Goal: Information Seeking & Learning: Learn about a topic

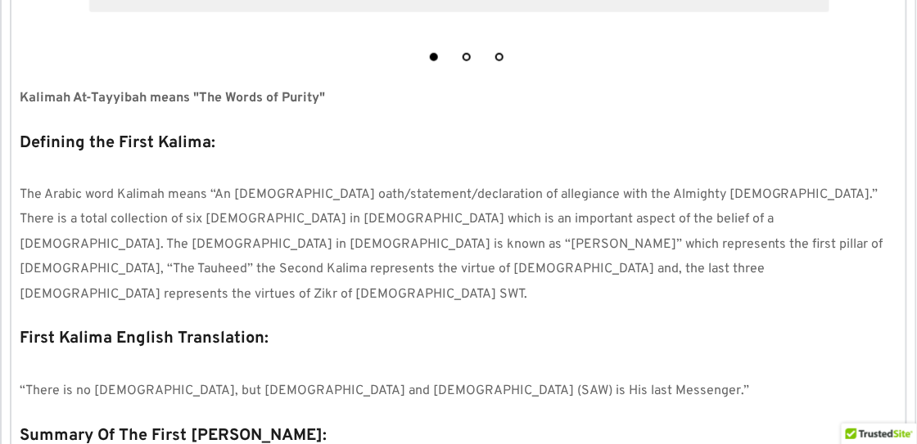
scroll to position [1654, 0]
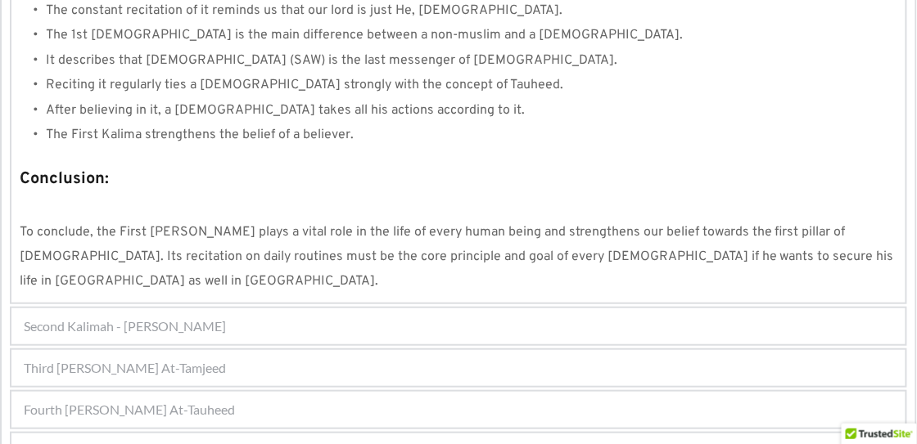
click at [291, 390] on div "Fourth [PERSON_NAME] At-Tauheed 1 2 3 4 5 6 7 8 Kalimah At-Tauheed means "The W…" at bounding box center [458, 409] width 897 height 39
click at [256, 392] on div "Fourth [PERSON_NAME] At-Tauheed" at bounding box center [458, 410] width 894 height 36
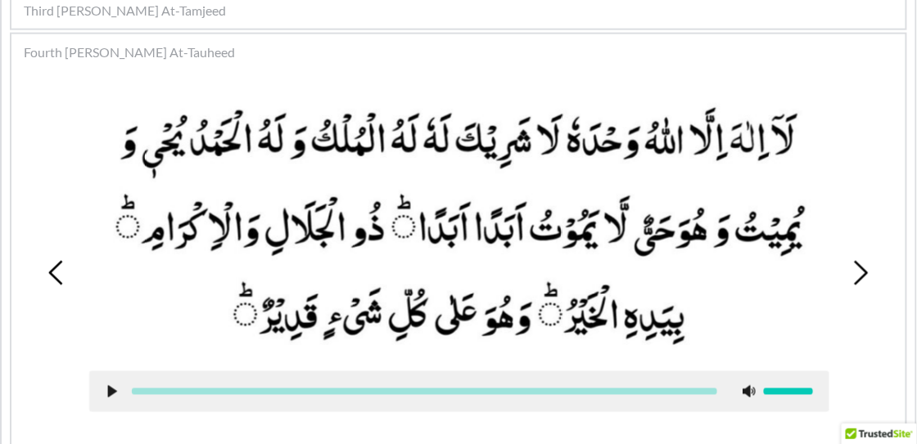
scroll to position [467, 0]
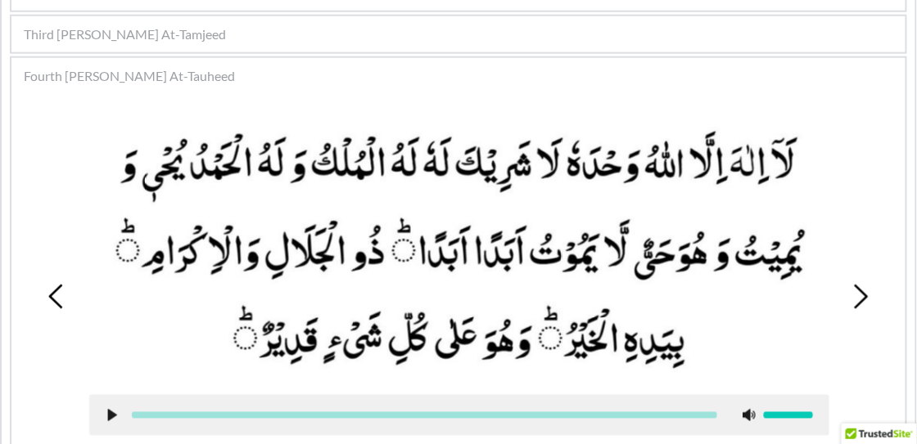
drag, startPoint x: 183, startPoint y: 78, endPoint x: 240, endPoint y: 78, distance: 56.5
click at [240, 78] on div "Fourth [PERSON_NAME] At-Tauheed" at bounding box center [458, 76] width 894 height 36
click at [228, 103] on div at bounding box center [458, 287] width 763 height 373
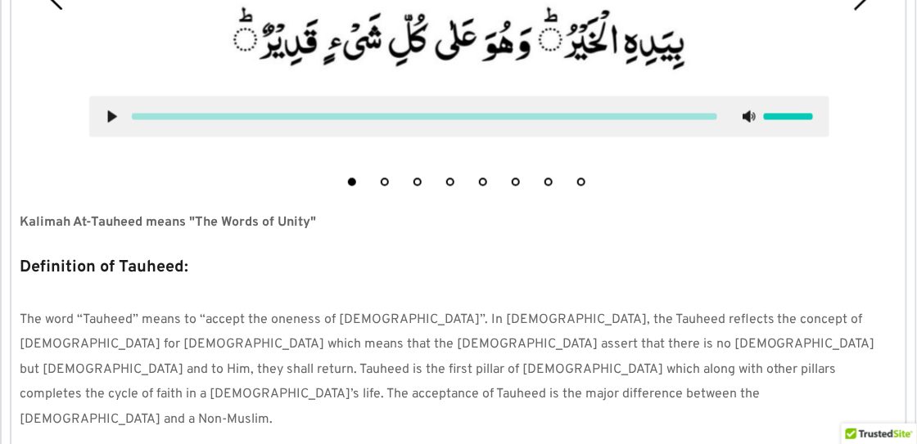
scroll to position [773, 0]
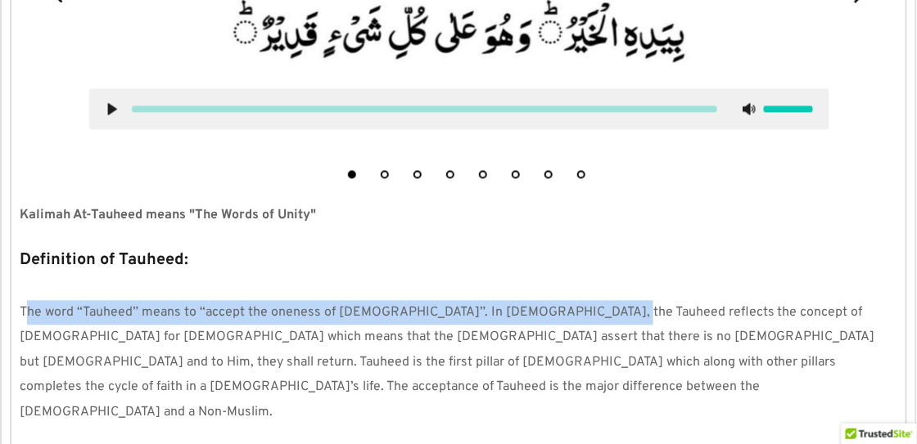
drag, startPoint x: 25, startPoint y: 311, endPoint x: 578, endPoint y: 311, distance: 552.4
click at [578, 311] on span "The word “Tauheed” means to “accept the oneness of [DEMOGRAPHIC_DATA]”. In [DEM…" at bounding box center [449, 363] width 859 height 116
click at [516, 315] on span "The word “Tauheed” means to “accept the oneness of [DEMOGRAPHIC_DATA]”. In [DEM…" at bounding box center [449, 363] width 859 height 116
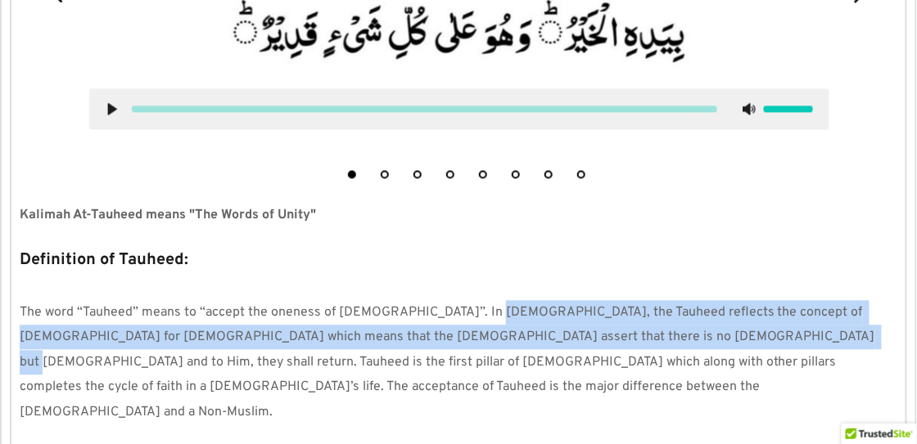
drag, startPoint x: 471, startPoint y: 312, endPoint x: 648, endPoint y: 339, distance: 178.8
click at [648, 339] on span "The word “Tauheed” means to “accept the oneness of [DEMOGRAPHIC_DATA]”. In [DEM…" at bounding box center [449, 363] width 859 height 116
click at [607, 340] on span "The word “Tauheed” means to “accept the oneness of [DEMOGRAPHIC_DATA]”. In [DEM…" at bounding box center [449, 363] width 859 height 116
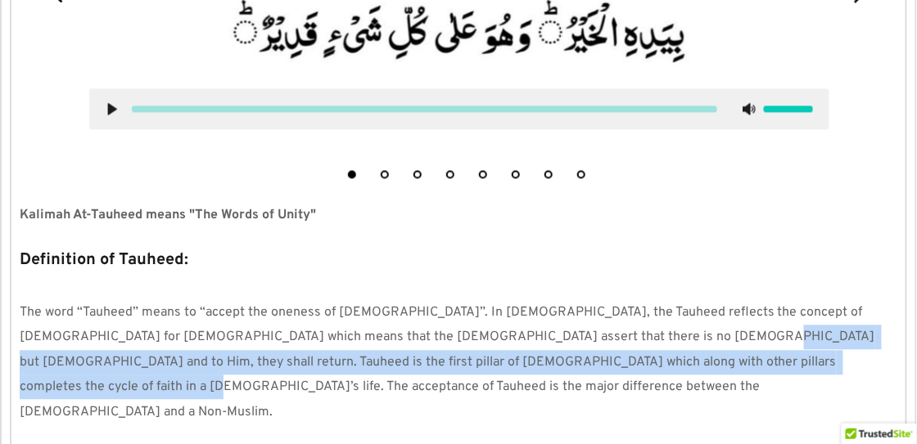
drag, startPoint x: 570, startPoint y: 336, endPoint x: 774, endPoint y: 351, distance: 204.4
click at [774, 351] on p "The word “Tauheed” means to “accept the oneness of [DEMOGRAPHIC_DATA]”. In [DEM…" at bounding box center [458, 363] width 877 height 124
click at [647, 360] on span "The word “Tauheed” means to “accept the oneness of [DEMOGRAPHIC_DATA]”. In [DEM…" at bounding box center [449, 363] width 859 height 116
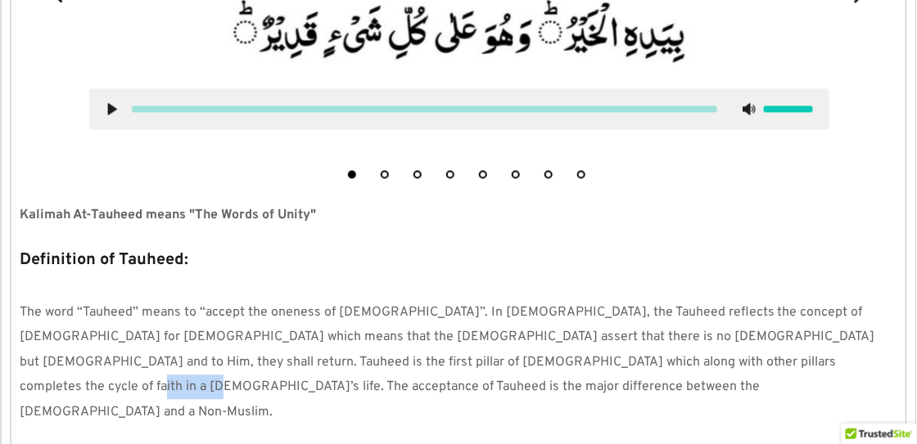
drag, startPoint x: 674, startPoint y: 356, endPoint x: 762, endPoint y: 353, distance: 87.6
click at [762, 353] on p "The word “Tauheed” means to “accept the oneness of [DEMOGRAPHIC_DATA]”. In [DEM…" at bounding box center [458, 363] width 877 height 124
click at [628, 363] on span "The word “Tauheed” means to “accept the oneness of [DEMOGRAPHIC_DATA]”. In [DEM…" at bounding box center [449, 363] width 859 height 116
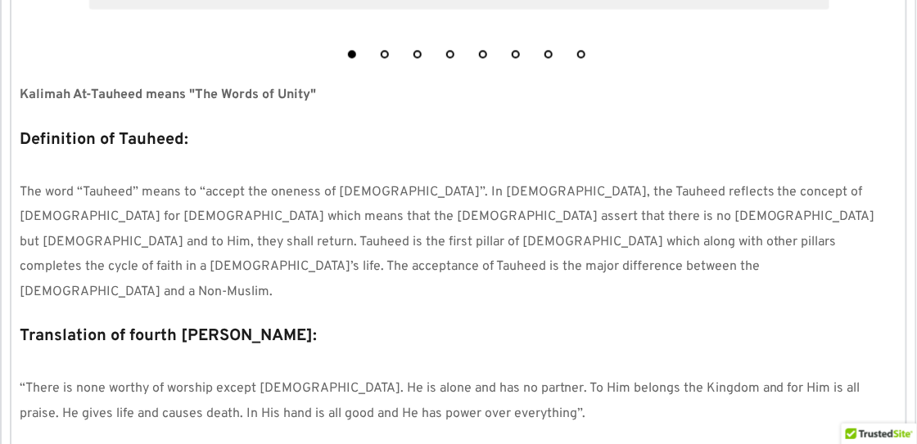
scroll to position [914, 0]
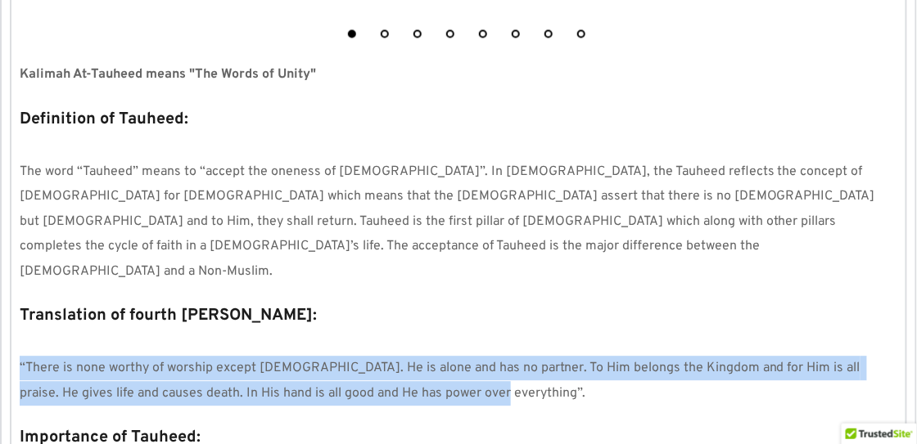
drag, startPoint x: 20, startPoint y: 313, endPoint x: 490, endPoint y: 348, distance: 471.9
click at [490, 356] on p "“There is none worthy of worship except [DEMOGRAPHIC_DATA]. He is alone and has…" at bounding box center [458, 381] width 877 height 50
click at [403, 360] on span "“There is none worthy of worship except [DEMOGRAPHIC_DATA]. He is alone and has…" at bounding box center [442, 380] width 844 height 41
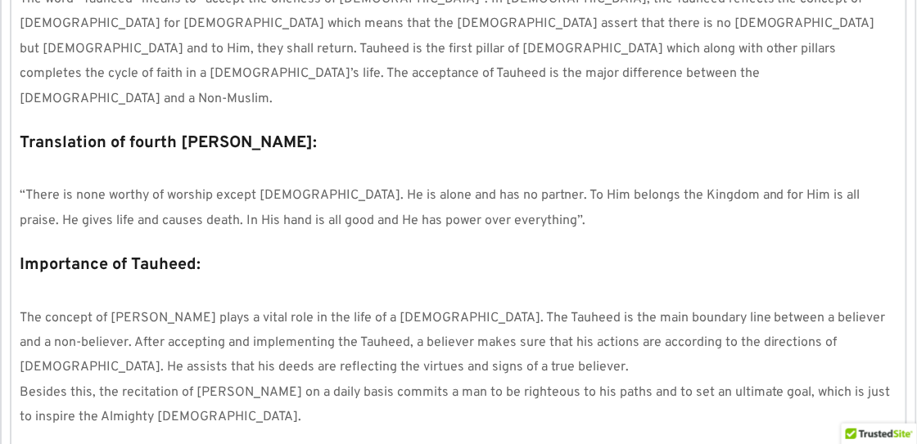
scroll to position [1111, 0]
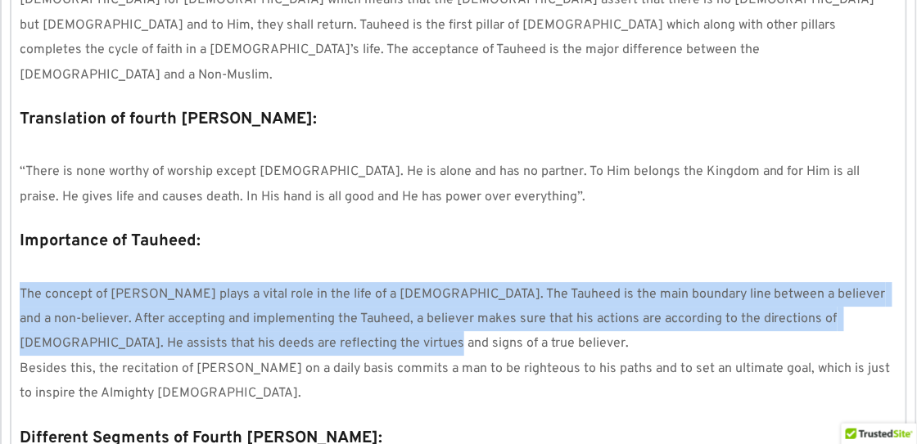
drag, startPoint x: 21, startPoint y: 242, endPoint x: 408, endPoint y: 281, distance: 389.0
click at [408, 282] on p "The concept of [PERSON_NAME] plays a vital role in the life of a [DEMOGRAPHIC_D…" at bounding box center [458, 319] width 877 height 74
click at [329, 286] on p "The concept of [PERSON_NAME] plays a vital role in the life of a [DEMOGRAPHIC_D…" at bounding box center [458, 319] width 877 height 74
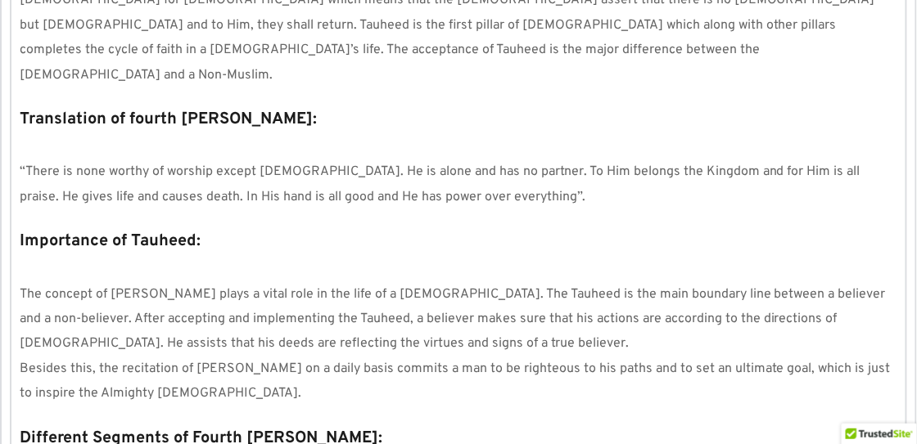
click at [206, 357] on p "Besides this, the recitation of [PERSON_NAME] on a daily basis commits a man to…" at bounding box center [458, 382] width 877 height 50
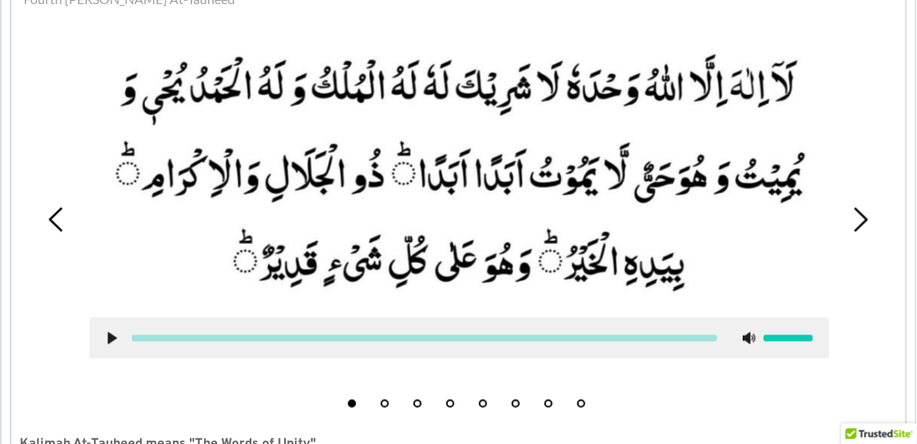
scroll to position [543, 0]
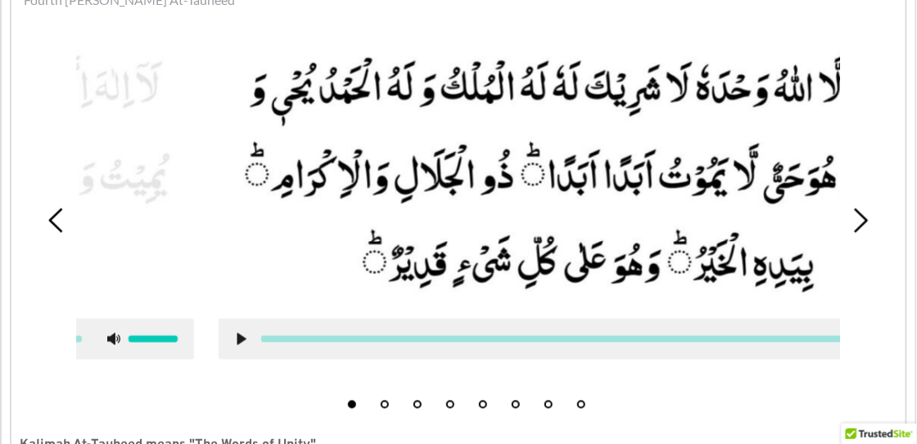
drag, startPoint x: 232, startPoint y: 266, endPoint x: 314, endPoint y: 163, distance: 131.7
click at [314, 163] on picture at bounding box center [589, 174] width 740 height 259
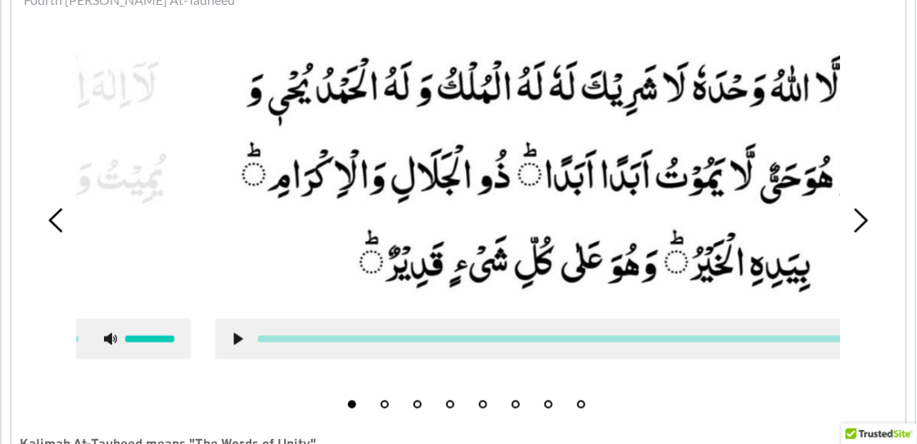
drag, startPoint x: 255, startPoint y: 259, endPoint x: 301, endPoint y: 181, distance: 91.0
click at [301, 181] on picture at bounding box center [585, 174] width 740 height 259
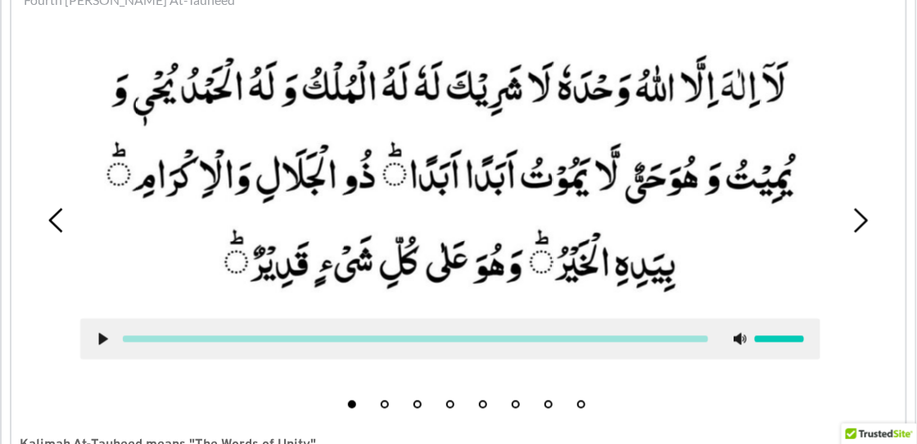
drag, startPoint x: 507, startPoint y: 135, endPoint x: 474, endPoint y: 208, distance: 79.9
click at [474, 208] on picture at bounding box center [450, 174] width 740 height 259
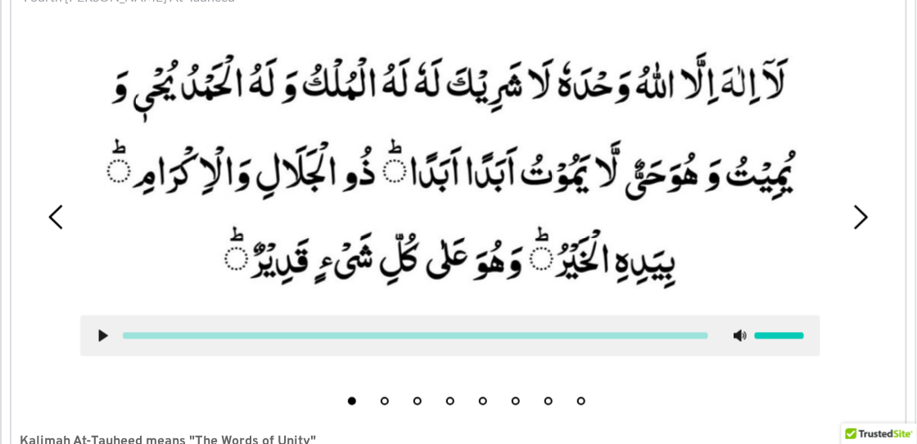
scroll to position [521, 0]
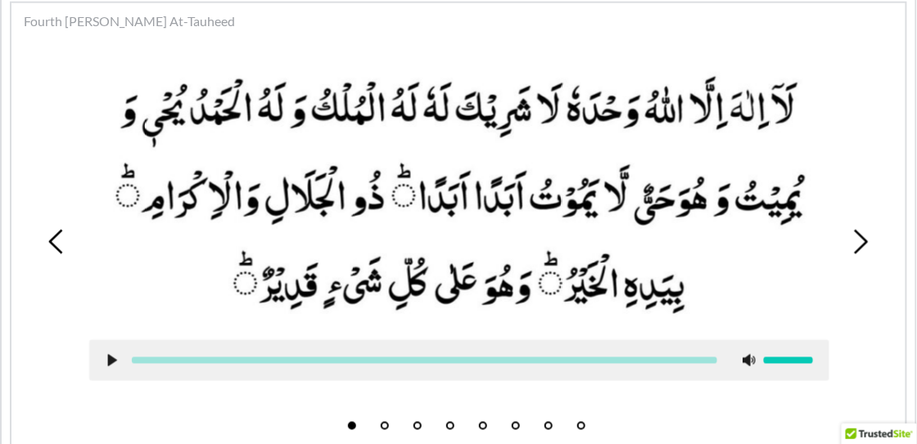
click at [199, 308] on picture at bounding box center [459, 195] width 740 height 259
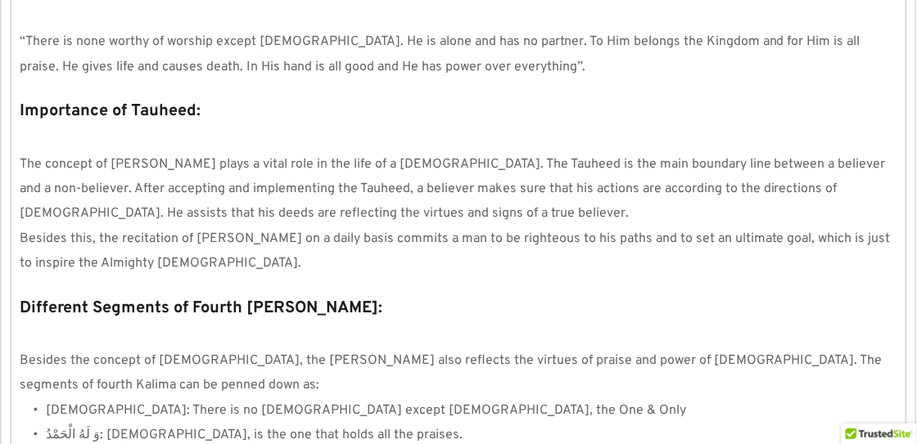
scroll to position [1242, 0]
click at [587, 226] on p "Besides this, the recitation of [PERSON_NAME] on a daily basis commits a man to…" at bounding box center [458, 251] width 877 height 50
click at [570, 226] on p "Besides this, the recitation of [PERSON_NAME] on a daily basis commits a man to…" at bounding box center [458, 251] width 877 height 50
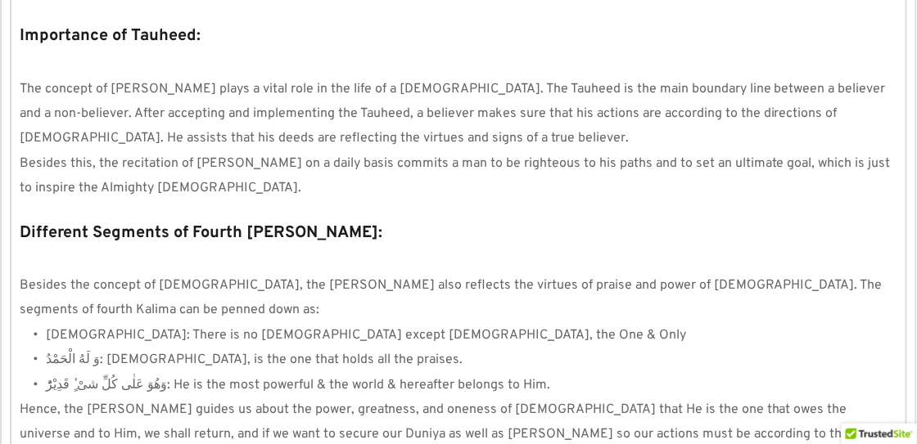
scroll to position [1328, 0]
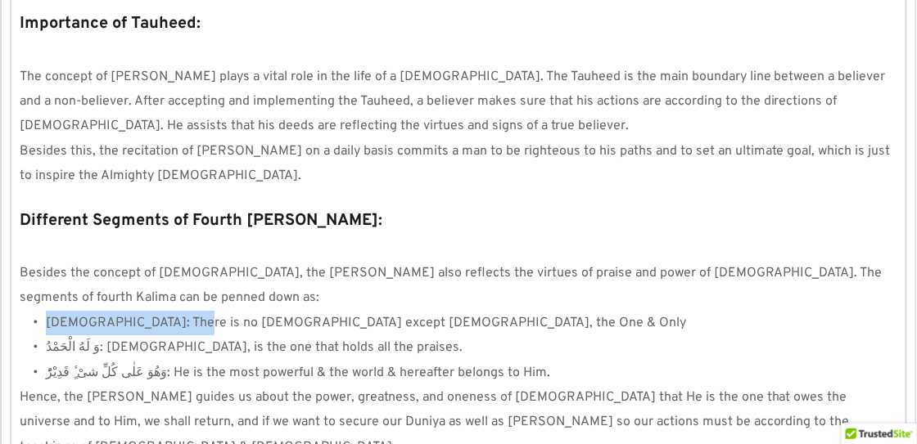
drag, startPoint x: 47, startPoint y: 268, endPoint x: 33, endPoint y: 276, distance: 16.9
click at [46, 311] on li "[DEMOGRAPHIC_DATA]: There is no [DEMOGRAPHIC_DATA] except [DEMOGRAPHIC_DATA], t…" at bounding box center [471, 323] width 851 height 25
click at [52, 315] on span "[DEMOGRAPHIC_DATA]: There is no [DEMOGRAPHIC_DATA] except [DEMOGRAPHIC_DATA], t…" at bounding box center [366, 323] width 640 height 16
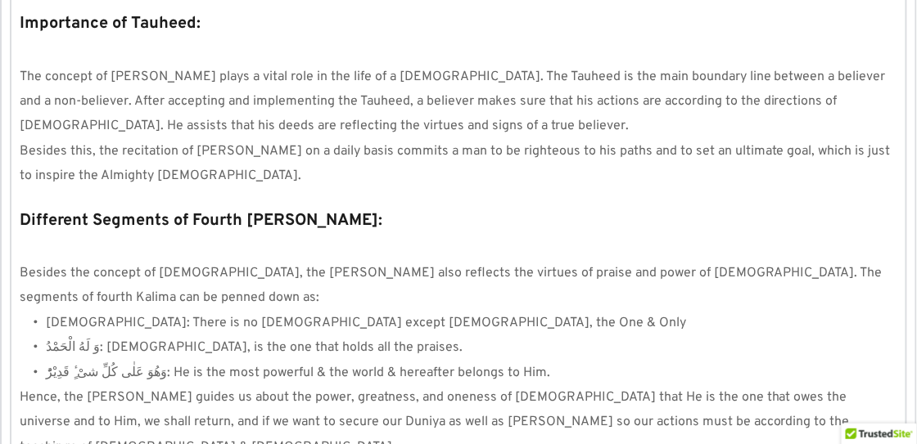
drag, startPoint x: 52, startPoint y: 295, endPoint x: 79, endPoint y: 294, distance: 27.0
click at [79, 340] on span "وَ لَهُ الْحَمْدُ: [DEMOGRAPHIC_DATA], is the one that holds all the praises." at bounding box center [254, 348] width 417 height 16
drag, startPoint x: 290, startPoint y: 290, endPoint x: 338, endPoint y: 290, distance: 48.3
click at [338, 336] on li "وَ لَهُ الْحَمْدُ: [DEMOGRAPHIC_DATA], is the one that holds all the praises." at bounding box center [471, 348] width 851 height 25
click at [79, 365] on span "وَهُوَ عَلٰى كُلِّ شیْ ٍٔ قَدِیْرٌؕ: He is the most powerful & the world & here…" at bounding box center [298, 373] width 504 height 16
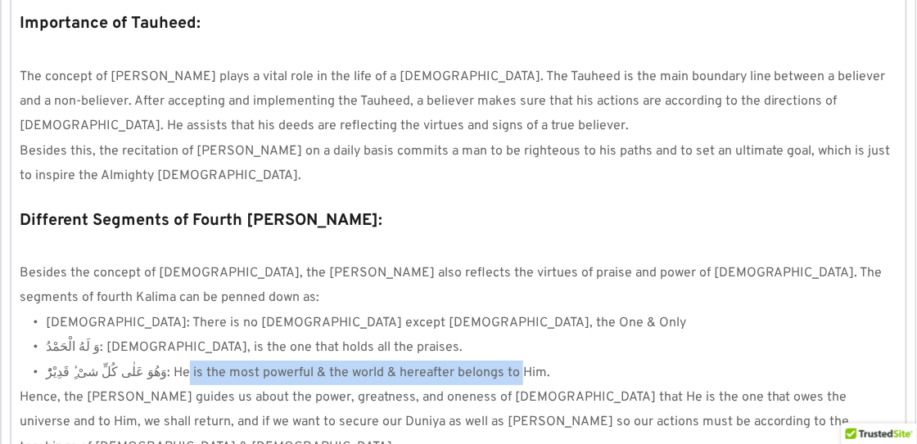
drag, startPoint x: 162, startPoint y: 317, endPoint x: 492, endPoint y: 320, distance: 329.8
click at [492, 365] on span "وَهُوَ عَلٰى كُلِّ شیْ ٍٔ قَدِیْرٌؕ: He is the most powerful & the world & here…" at bounding box center [298, 373] width 504 height 16
click at [417, 365] on span "وَهُوَ عَلٰى كُلِّ شیْ ٍٔ قَدِیْرٌؕ: He is the most powerful & the world & here…" at bounding box center [298, 373] width 504 height 16
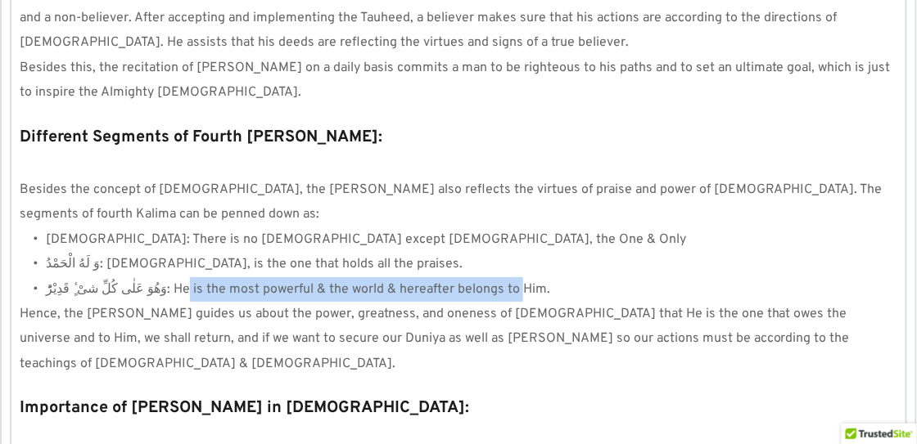
scroll to position [1416, 0]
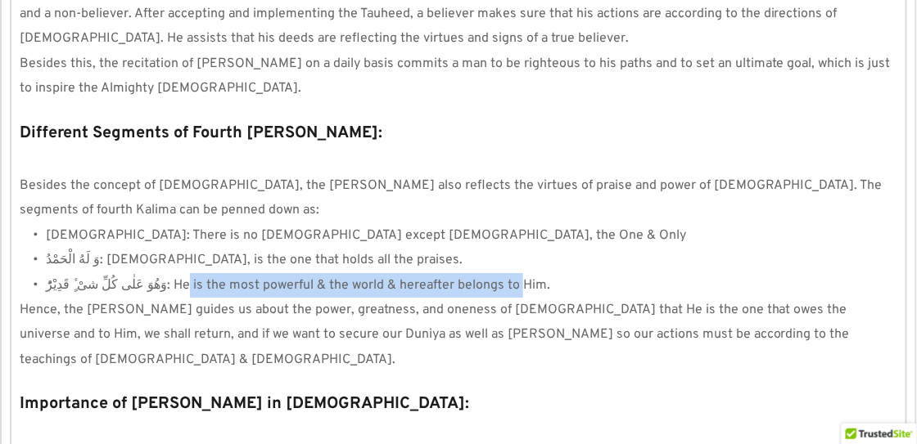
click at [343, 298] on p "Hence, the [PERSON_NAME] guides us about the power, greatness, and oneness of […" at bounding box center [458, 335] width 877 height 74
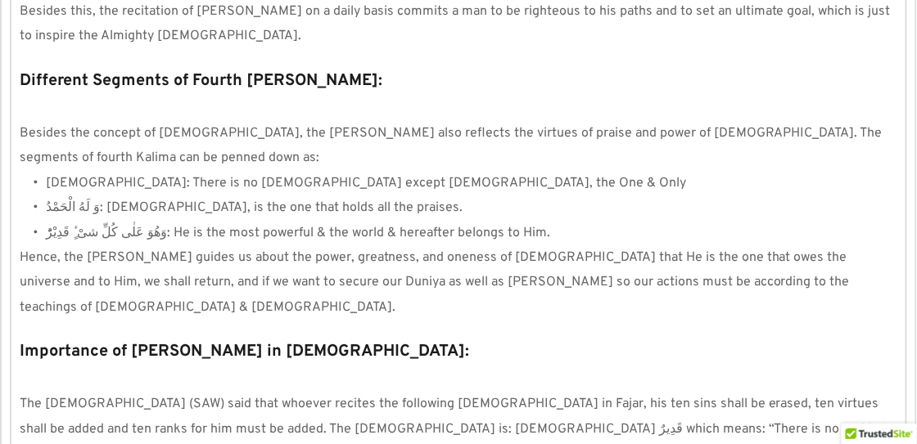
scroll to position [1481, 0]
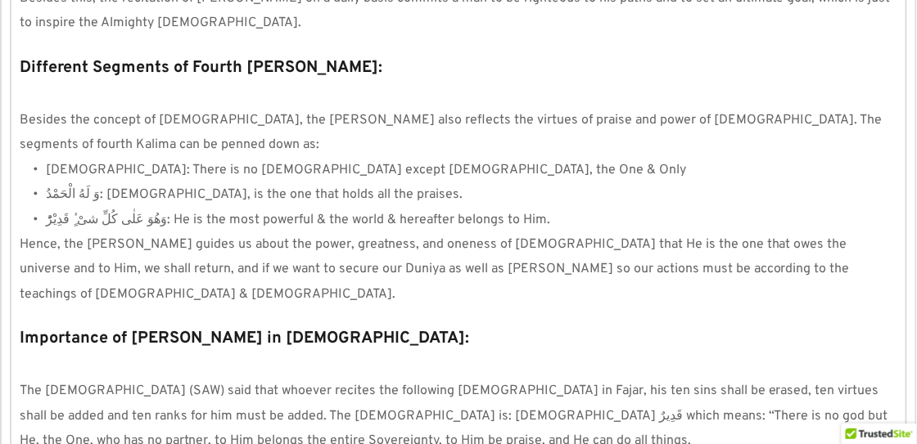
click at [527, 383] on span "The [DEMOGRAPHIC_DATA] (SAW) said that whoever recites the following [DEMOGRAPH…" at bounding box center [456, 416] width 872 height 66
drag, startPoint x: 507, startPoint y: 318, endPoint x: 532, endPoint y: 322, distance: 24.8
click at [532, 383] on span "The [DEMOGRAPHIC_DATA] (SAW) said that whoever recites the following [DEMOGRAPH…" at bounding box center [456, 416] width 872 height 66
drag, startPoint x: 532, startPoint y: 322, endPoint x: 510, endPoint y: 316, distance: 22.8
click at [510, 383] on span "The [DEMOGRAPHIC_DATA] (SAW) said that whoever recites the following [DEMOGRAPH…" at bounding box center [456, 416] width 872 height 66
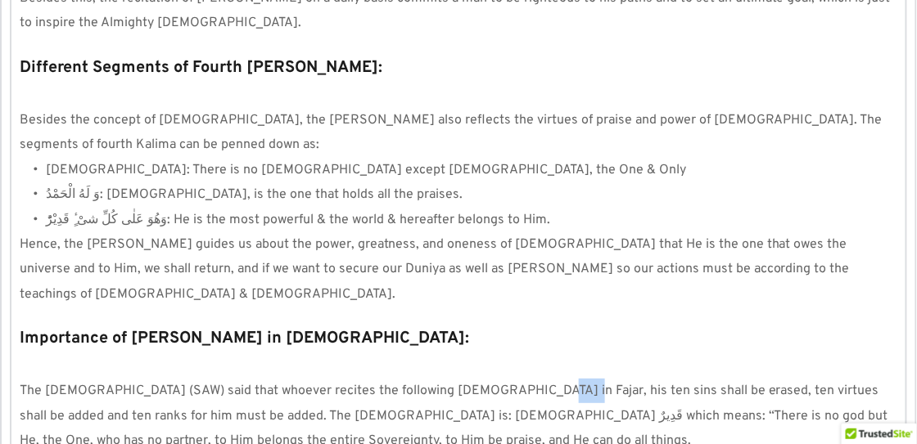
click at [510, 383] on span "The [DEMOGRAPHIC_DATA] (SAW) said that whoever recites the following [DEMOGRAPH…" at bounding box center [456, 416] width 872 height 66
click at [561, 158] on li "[DEMOGRAPHIC_DATA]: There is no [DEMOGRAPHIC_DATA] except [DEMOGRAPHIC_DATA], t…" at bounding box center [471, 170] width 851 height 25
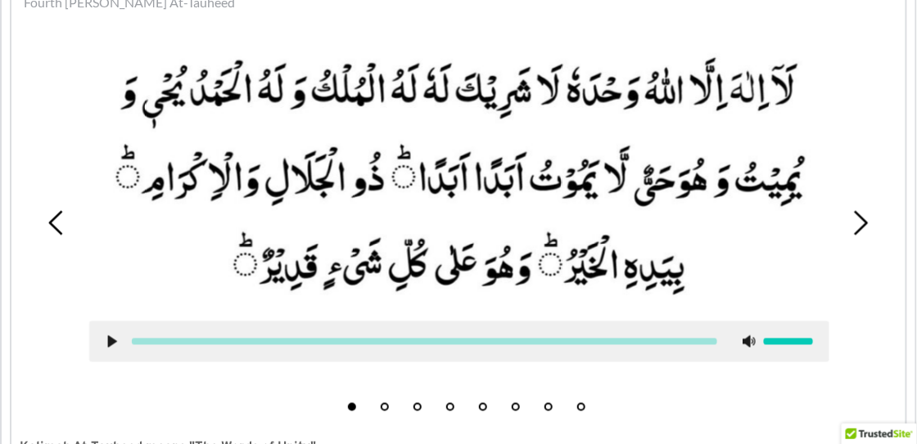
scroll to position [539, 0]
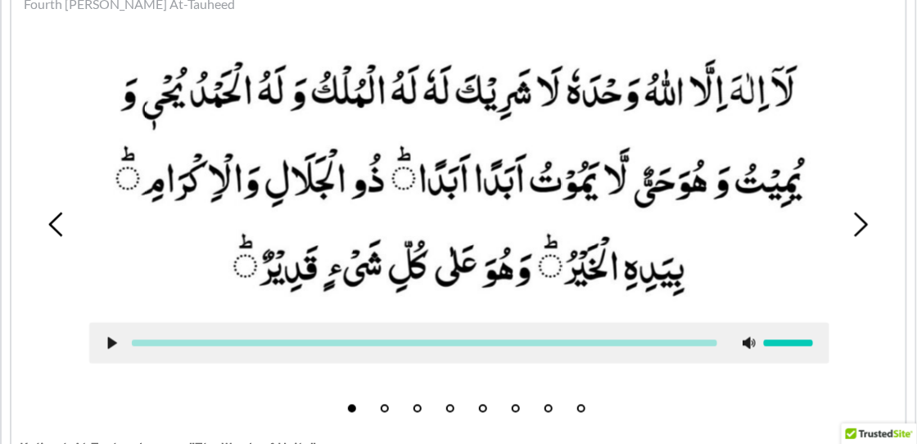
click at [800, 121] on picture at bounding box center [459, 178] width 740 height 259
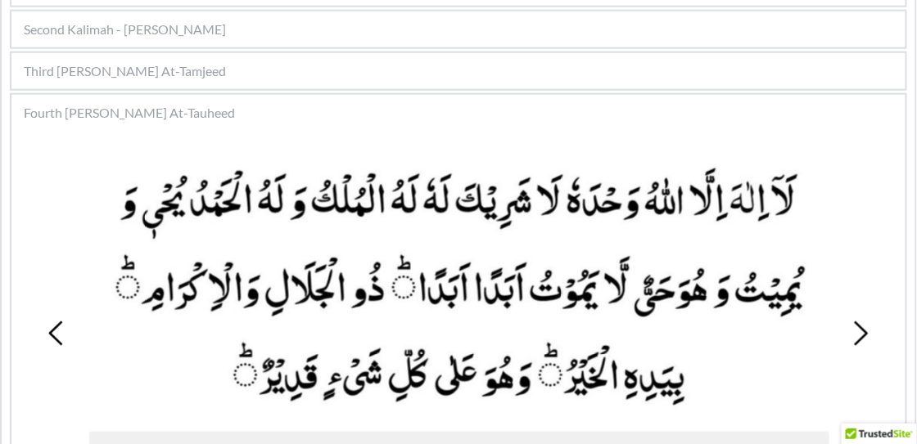
scroll to position [451, 0]
